Goal: Task Accomplishment & Management: Use online tool/utility

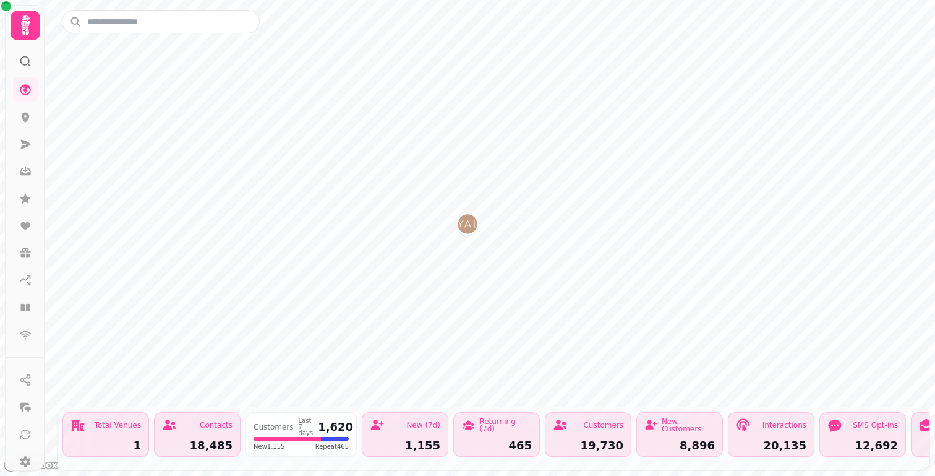
click at [27, 27] on icon at bounding box center [25, 25] width 9 height 20
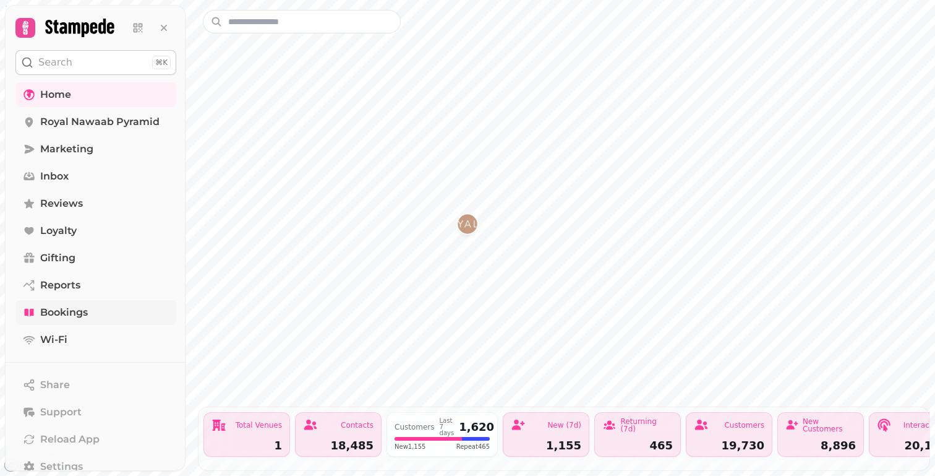
click at [77, 307] on span "Bookings" at bounding box center [64, 312] width 48 height 15
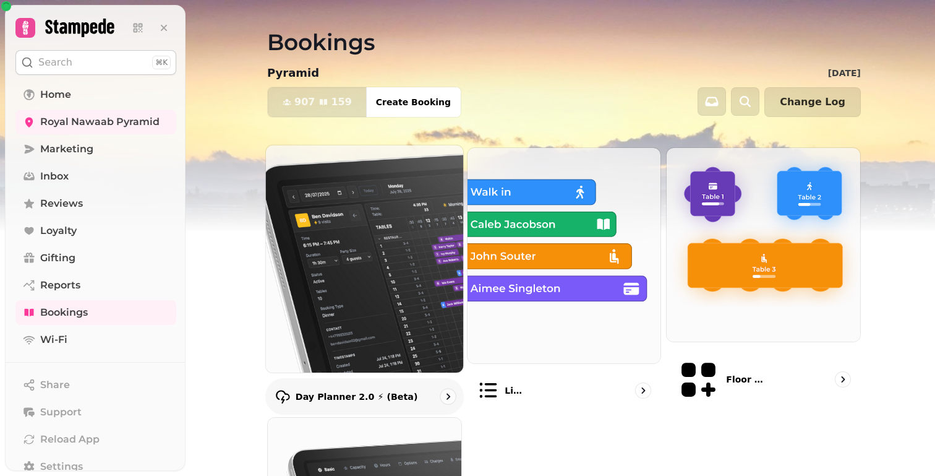
click at [293, 175] on img at bounding box center [364, 259] width 217 height 250
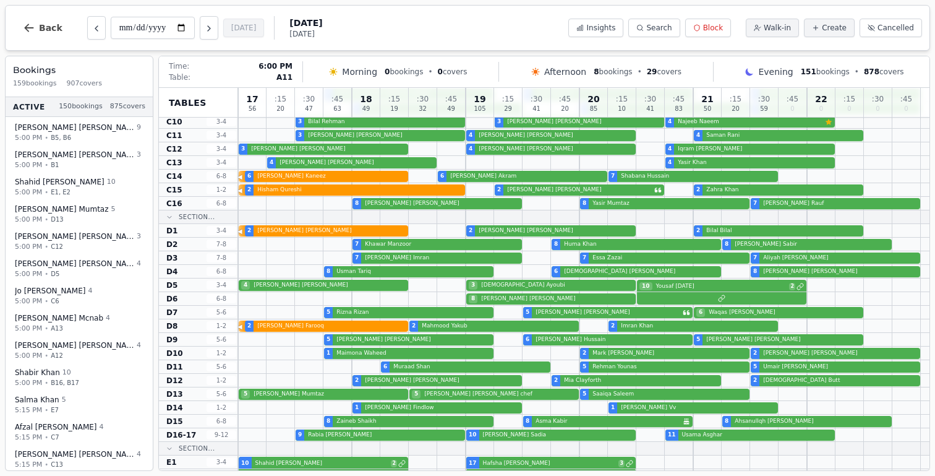
scroll to position [668, 0]
